Goal: Information Seeking & Learning: Learn about a topic

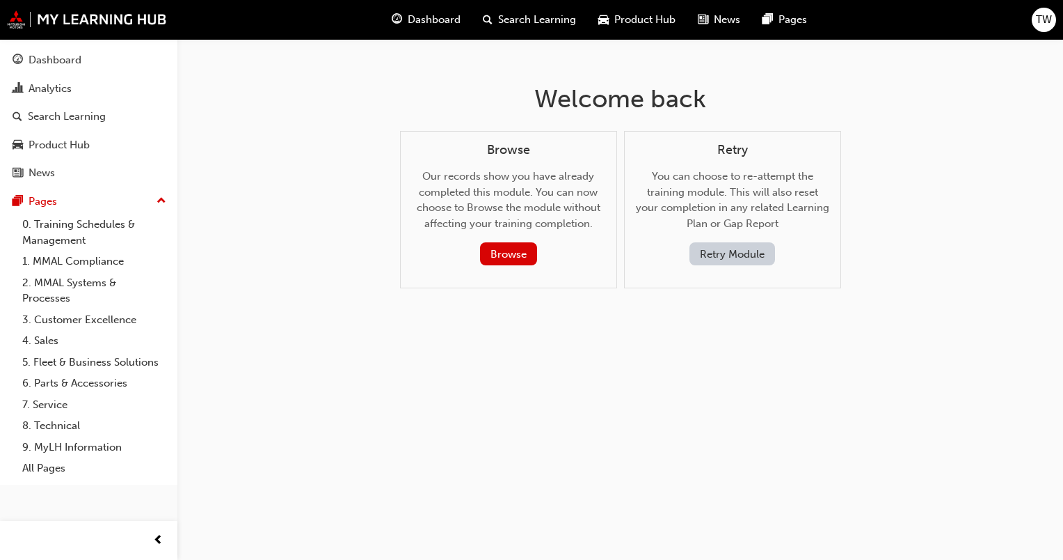
click at [724, 253] on button "Retry Module" at bounding box center [733, 253] width 86 height 23
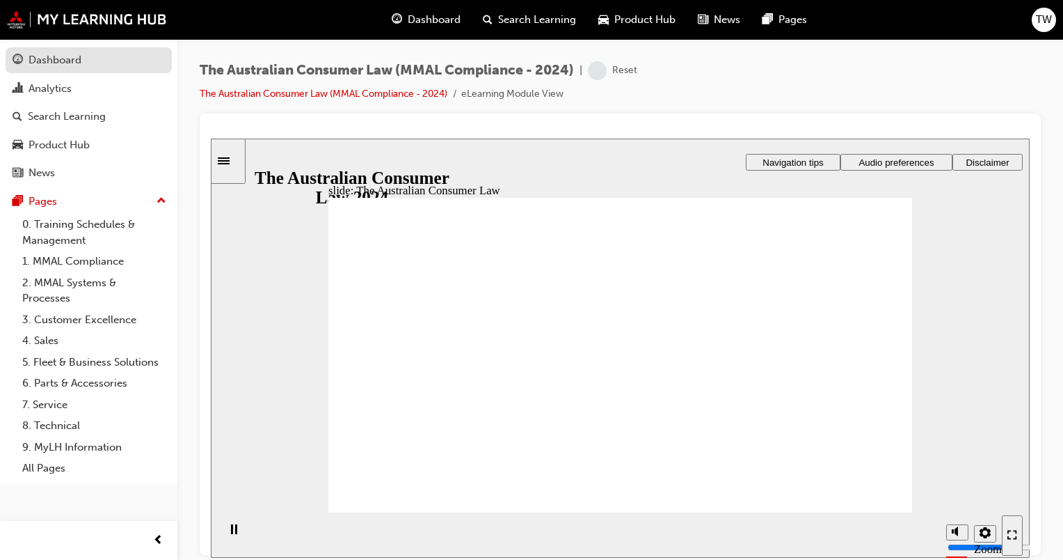
click at [111, 68] on div "Dashboard" at bounding box center [89, 60] width 152 height 17
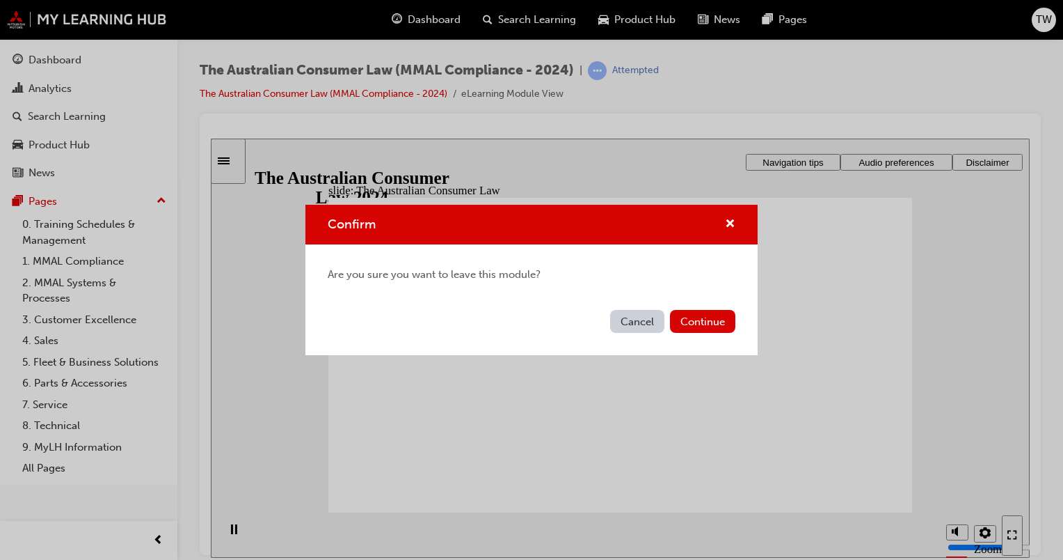
click at [640, 329] on button "Cancel" at bounding box center [637, 321] width 54 height 23
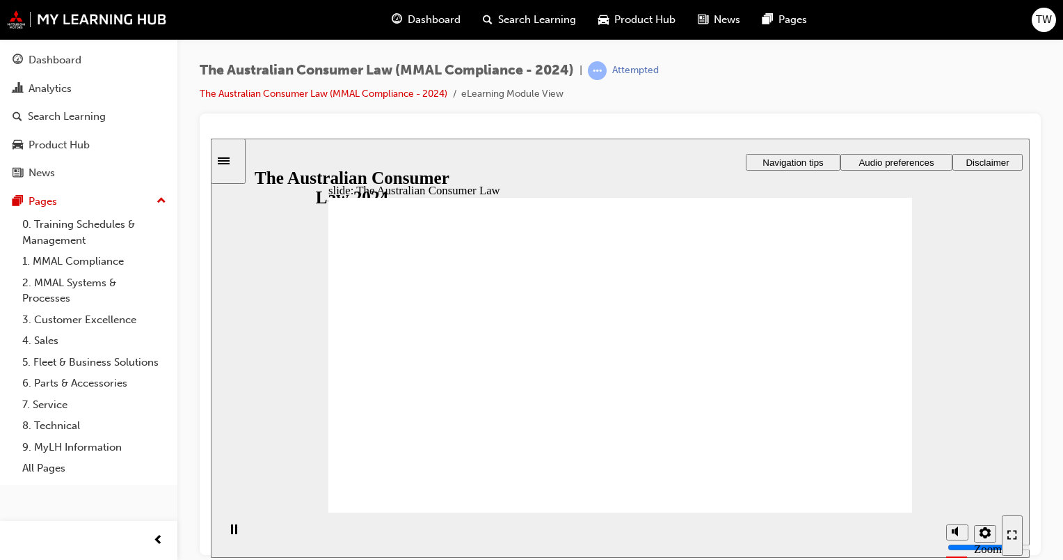
drag, startPoint x: 675, startPoint y: 464, endPoint x: 682, endPoint y: 464, distance: 7.0
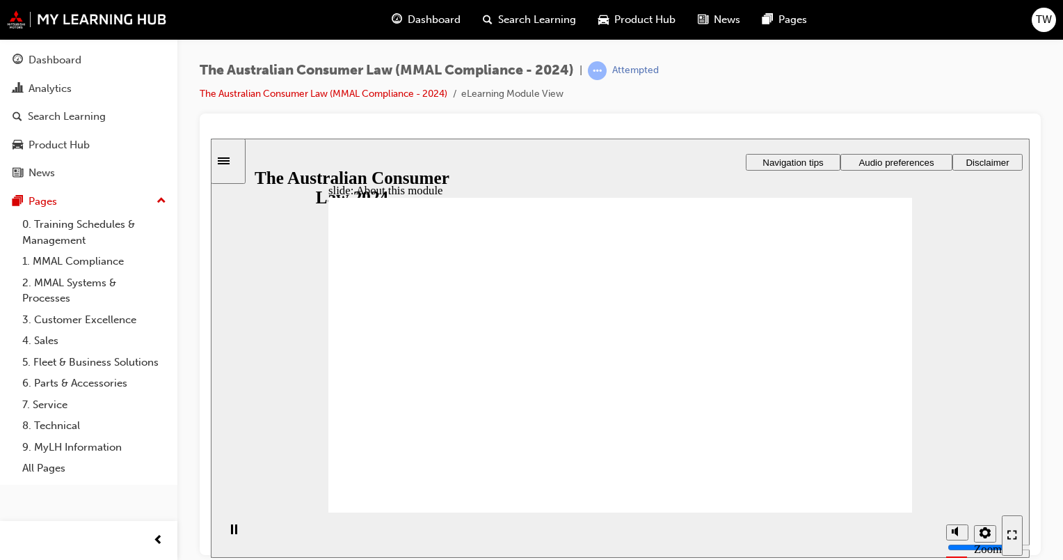
radio input "true"
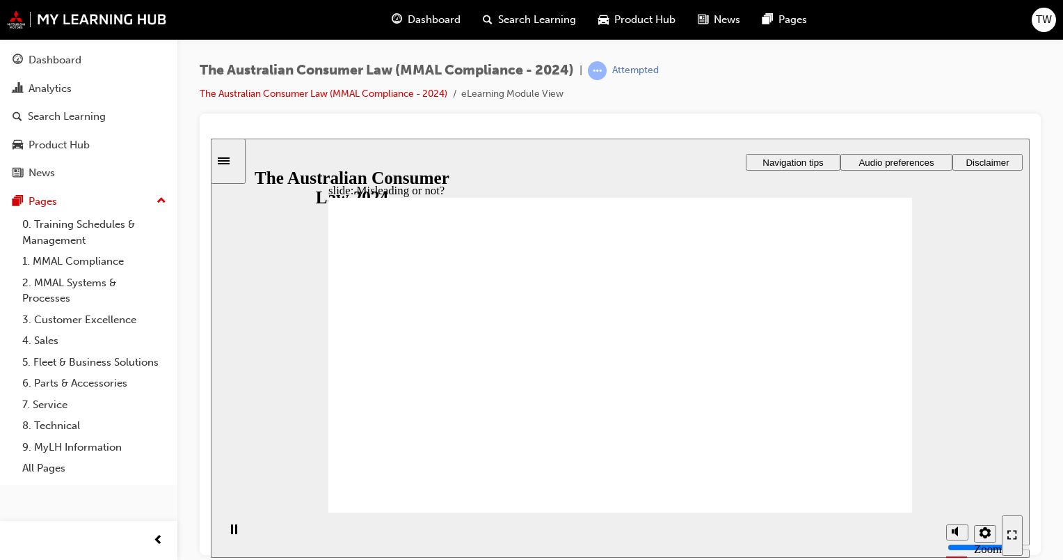
click at [106, 64] on div "Dashboard" at bounding box center [89, 60] width 152 height 17
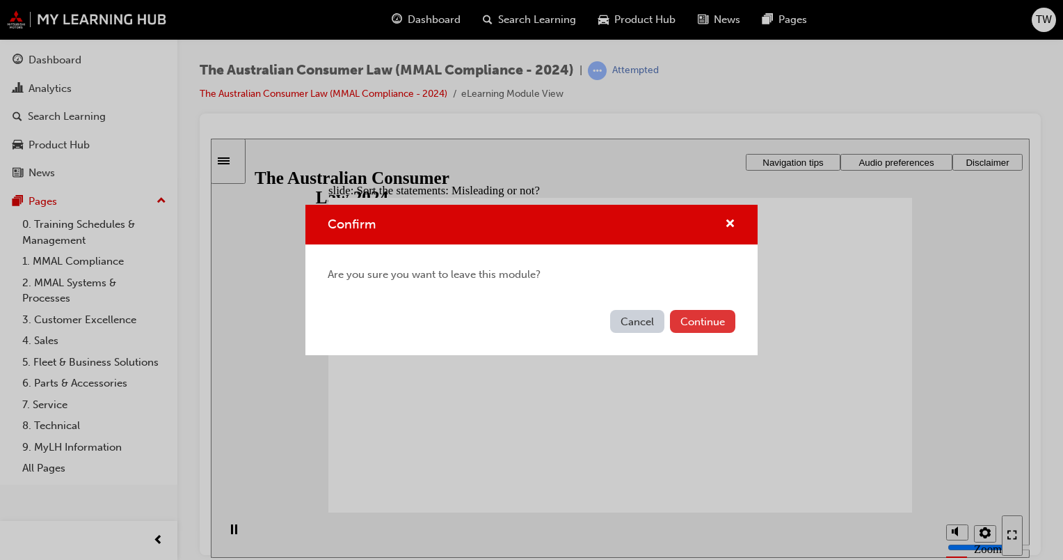
click at [688, 323] on button "Continue" at bounding box center [702, 321] width 65 height 23
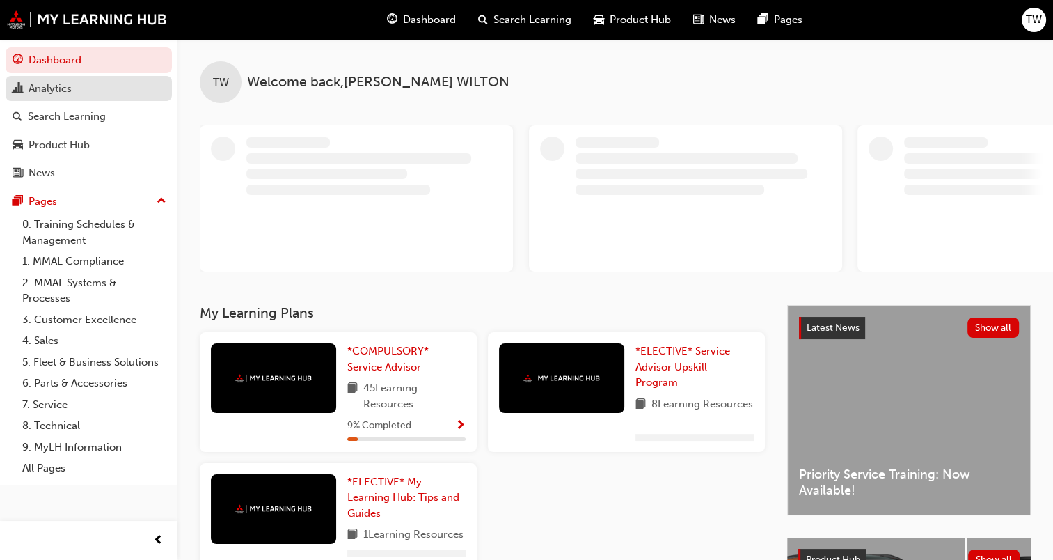
click at [79, 87] on div "Analytics" at bounding box center [89, 88] width 152 height 17
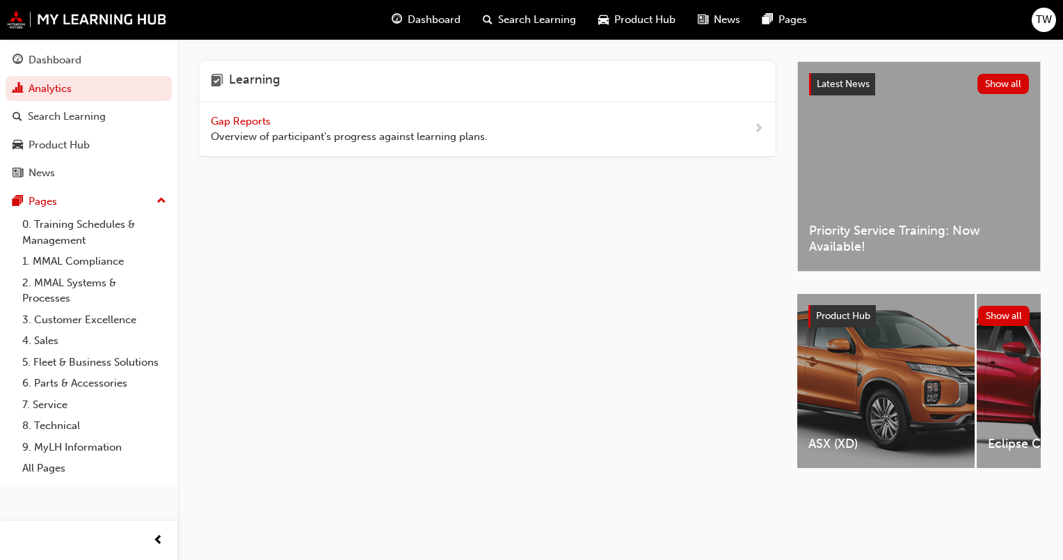
click at [752, 131] on div "Gap Reports Overview of participant's progress against learning plans." at bounding box center [488, 129] width 576 height 54
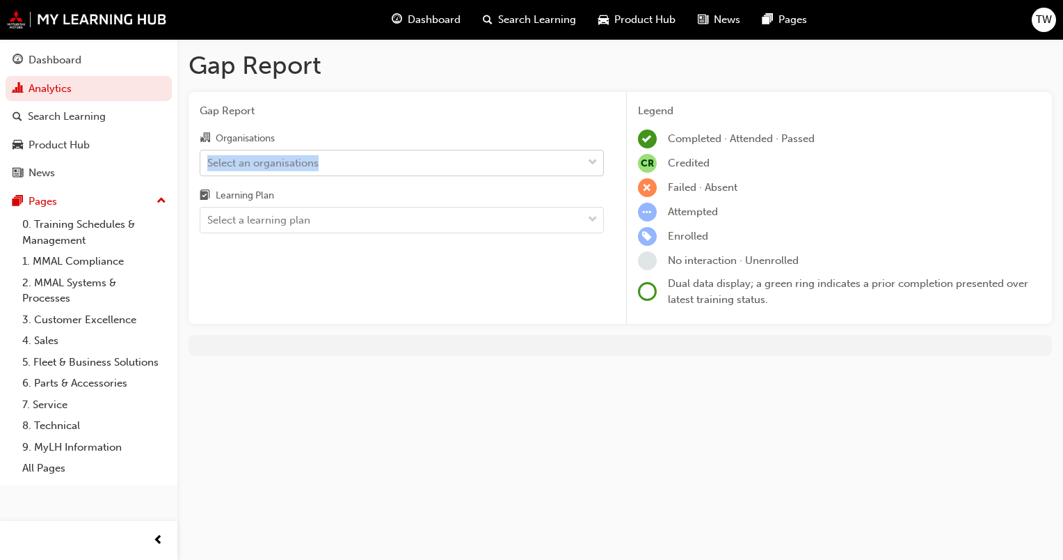
click at [315, 150] on label "Organisations Select an organisations" at bounding box center [402, 152] width 404 height 47
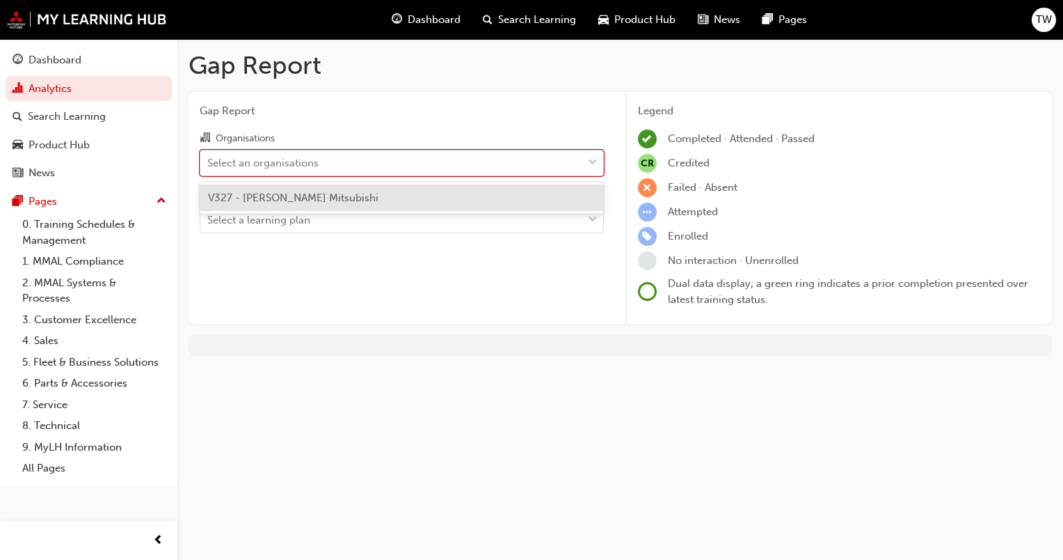
drag, startPoint x: 315, startPoint y: 150, endPoint x: 337, endPoint y: 158, distance: 23.5
click at [337, 157] on div "Select an organisations" at bounding box center [391, 162] width 382 height 24
click at [209, 157] on input "Organisations option V327 - [PERSON_NAME] Mitsubishi focused, 1 of 1. 1 result …" at bounding box center [207, 162] width 1 height 12
click at [303, 200] on span "V327 - [PERSON_NAME] Mitsubishi" at bounding box center [293, 197] width 171 height 13
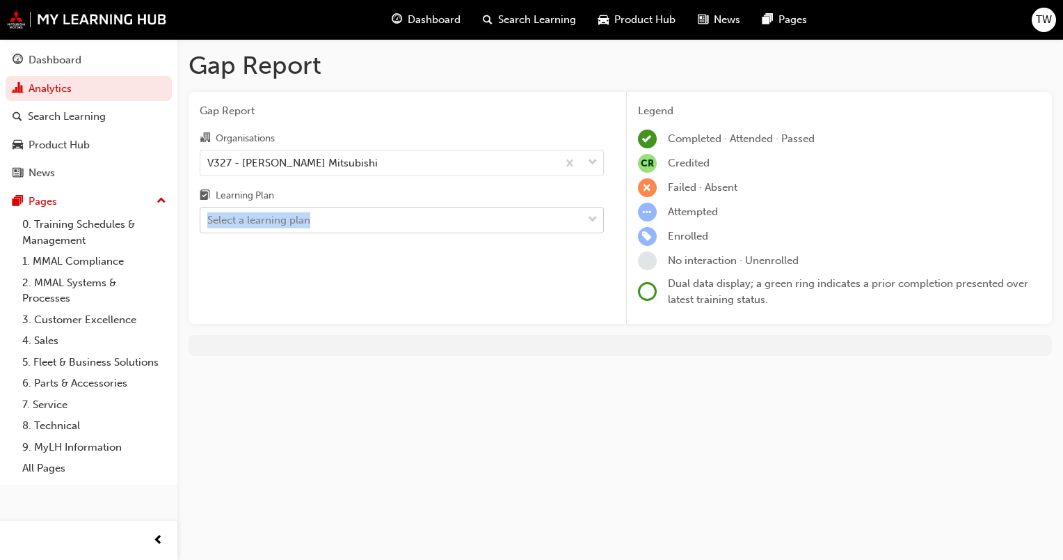
click at [317, 208] on label "Learning Plan Select a learning plan" at bounding box center [402, 210] width 404 height 47
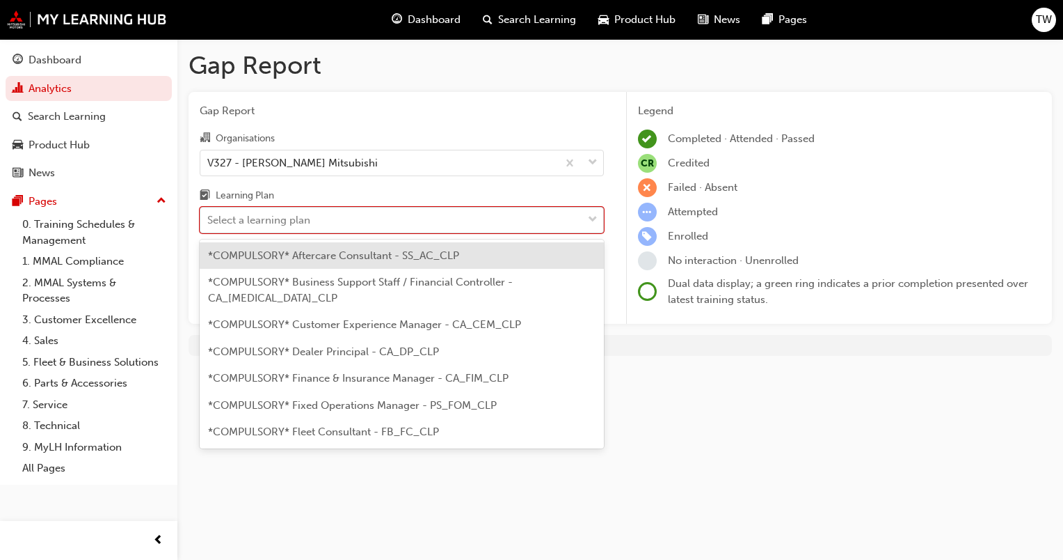
drag, startPoint x: 318, startPoint y: 208, endPoint x: 350, endPoint y: 258, distance: 59.5
click at [351, 221] on div "Select a learning plan" at bounding box center [391, 220] width 382 height 24
click at [209, 221] on input "Learning Plan option *COMPULSORY* Aftercare Consultant - SS_AC_CLP focused, 1 o…" at bounding box center [207, 220] width 1 height 12
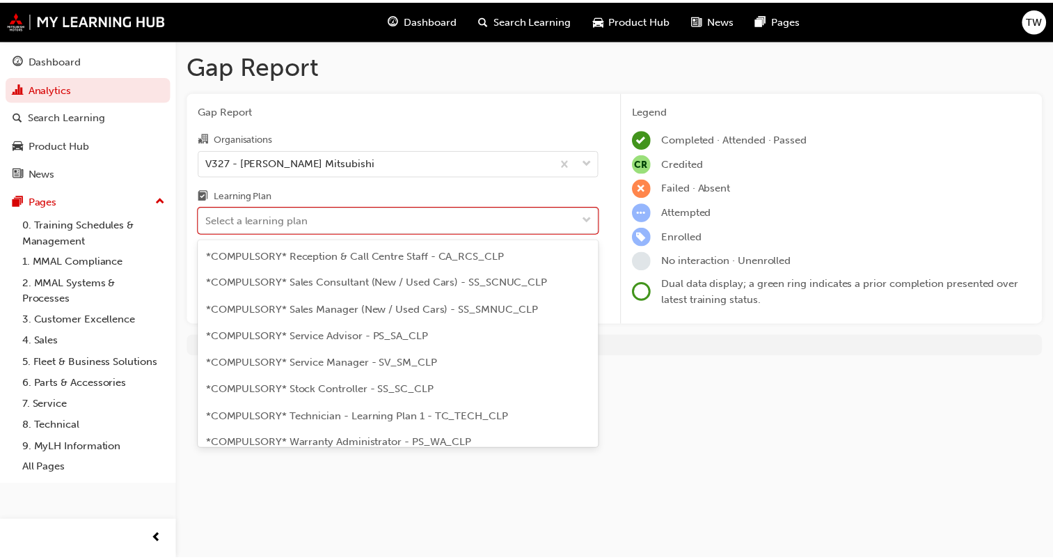
scroll to position [418, 0]
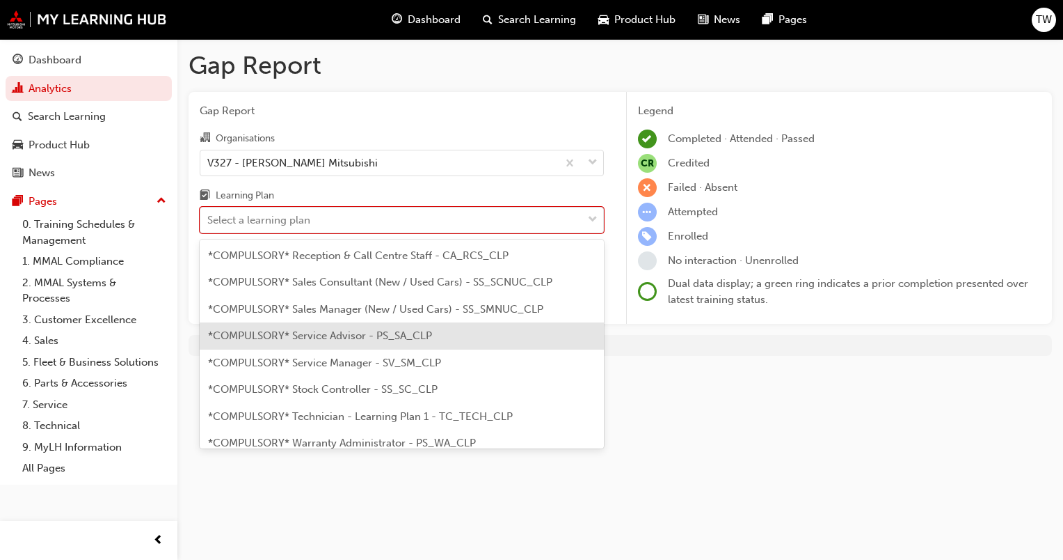
click at [344, 326] on div "*COMPULSORY* Service Advisor - PS_SA_CLP" at bounding box center [402, 335] width 404 height 27
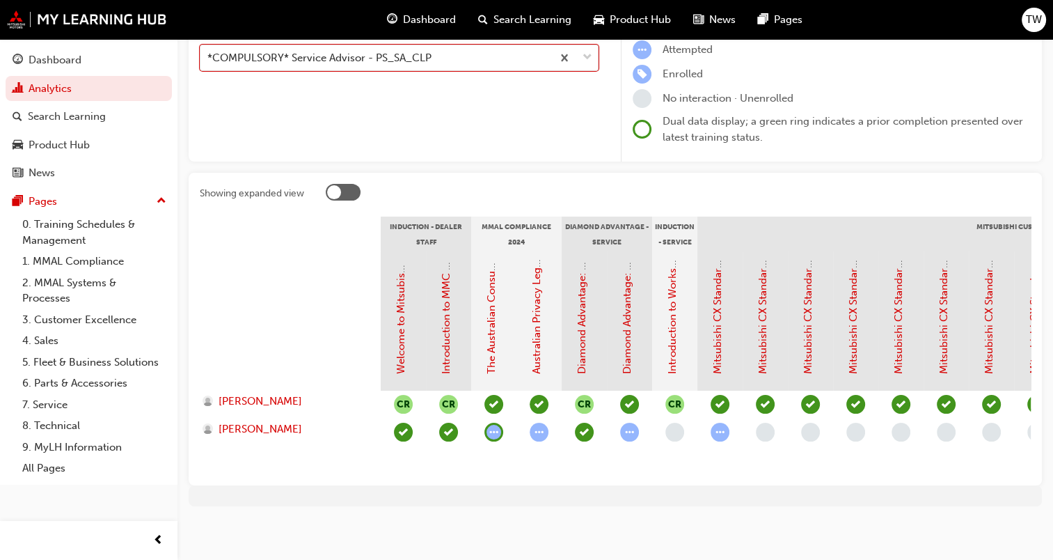
scroll to position [175, 0]
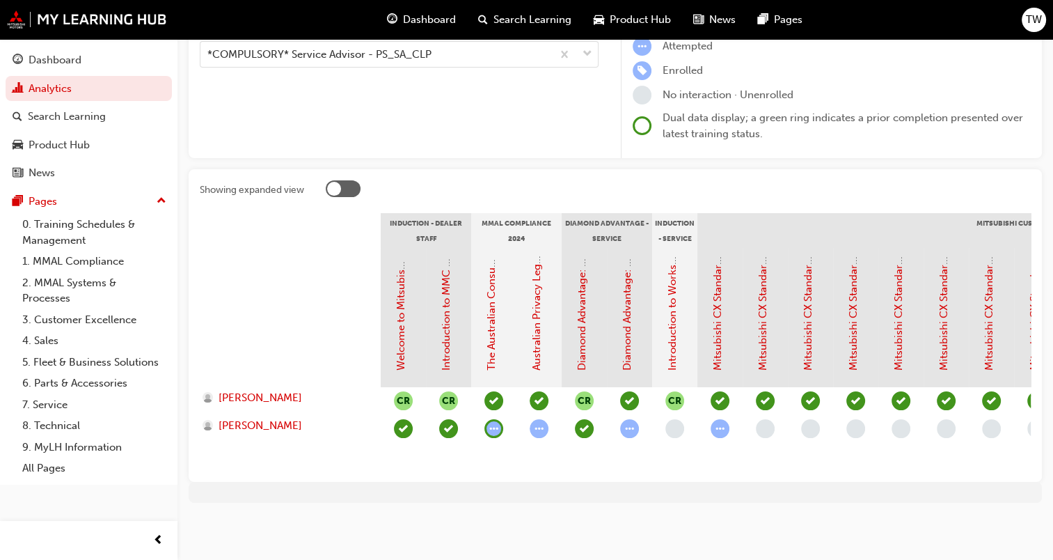
drag, startPoint x: 474, startPoint y: 459, endPoint x: 546, endPoint y: 459, distance: 71.7
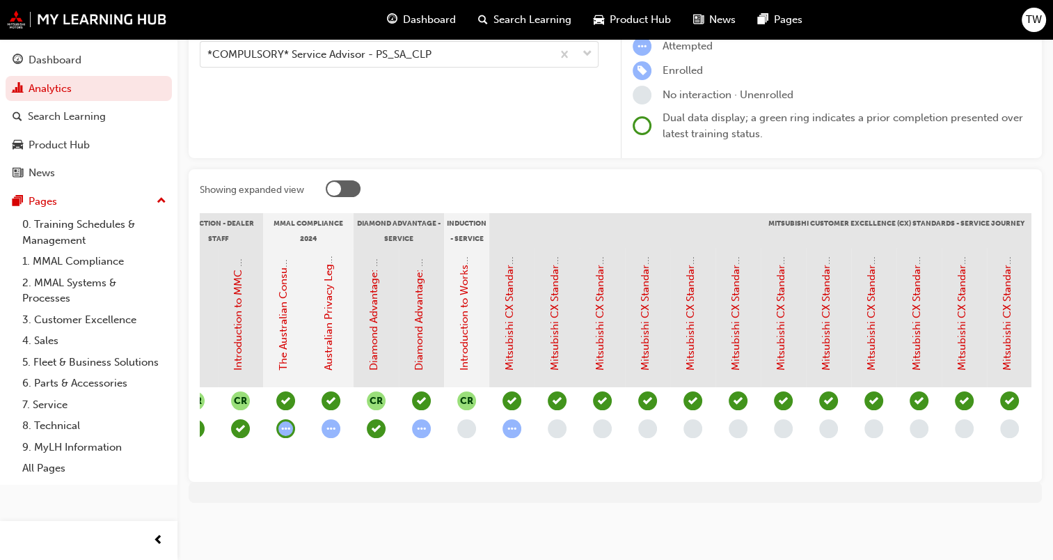
scroll to position [0, 213]
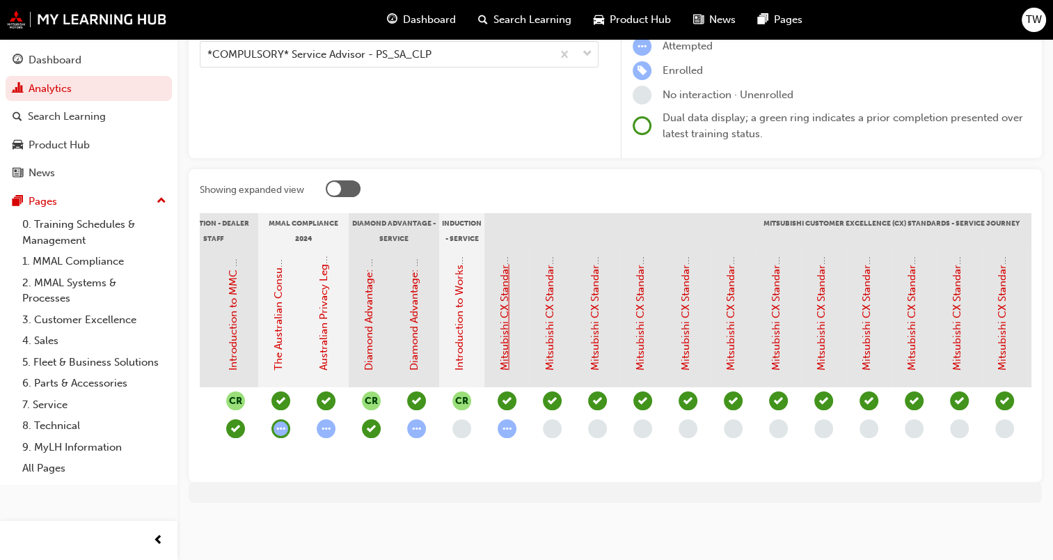
click at [502, 317] on link "Mitsubishi CX Standards - Introduction" at bounding box center [504, 276] width 13 height 187
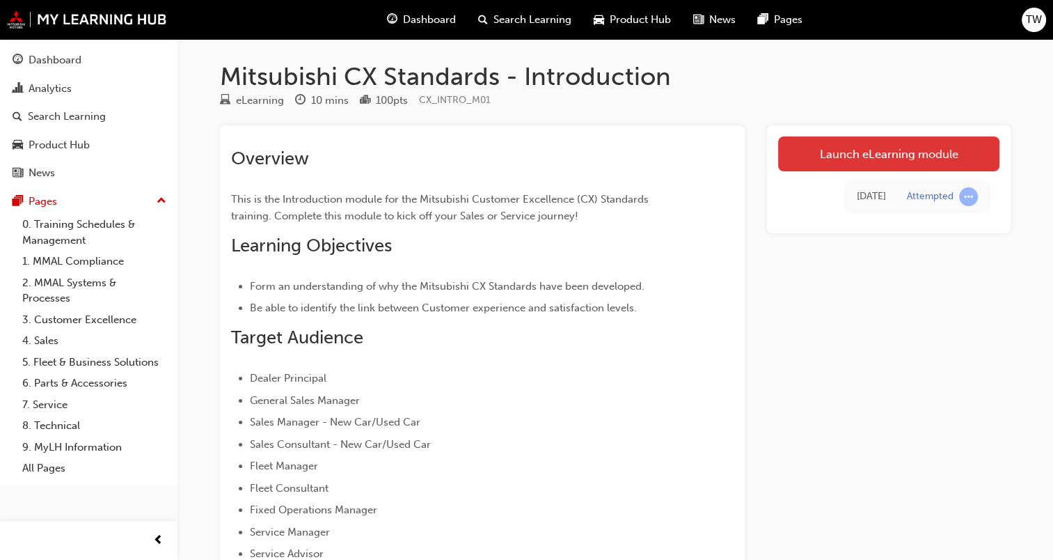
click at [859, 149] on link "Launch eLearning module" at bounding box center [888, 153] width 221 height 35
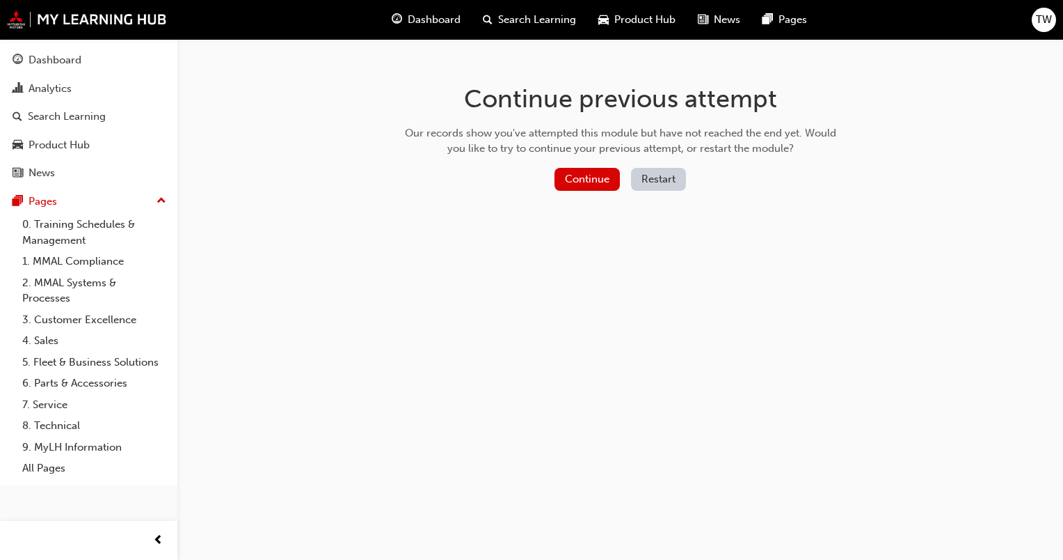
click at [665, 174] on button "Restart" at bounding box center [658, 179] width 55 height 23
